Goal: Use online tool/utility: Use online tool/utility

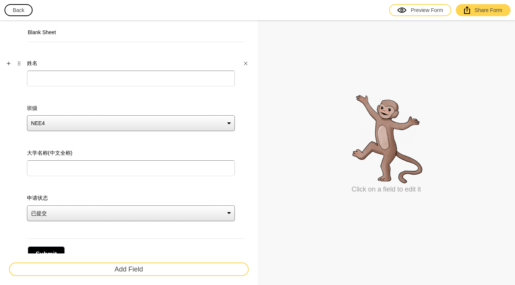
scroll to position [17, 0]
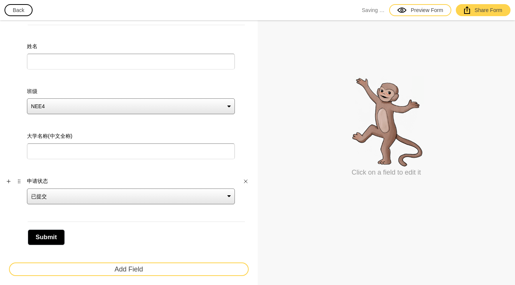
click at [95, 195] on select "已提交 已录取 未录取" at bounding box center [131, 196] width 208 height 16
select select "large"
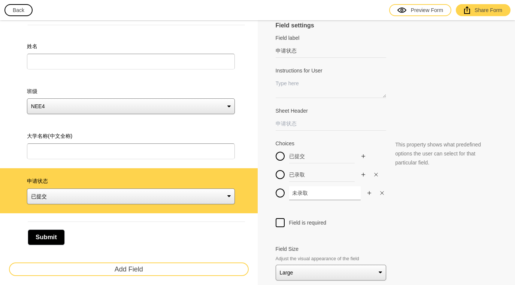
click at [295, 193] on input "未录取" at bounding box center [325, 193] width 72 height 14
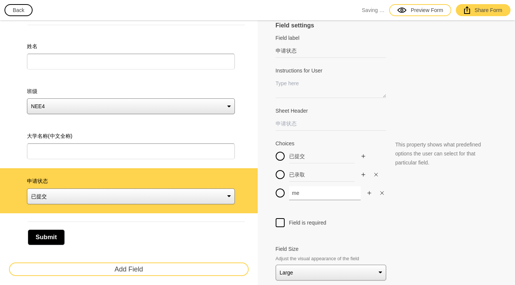
type input "m"
type input "没被录"
click at [358, 234] on div at bounding box center [387, 231] width 222 height 9
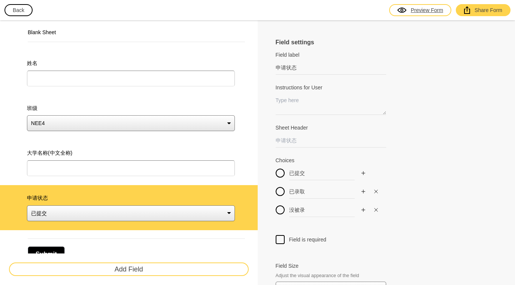
click at [430, 12] on div "Preview Form" at bounding box center [421, 9] width 46 height 7
